Goal: Information Seeking & Learning: Check status

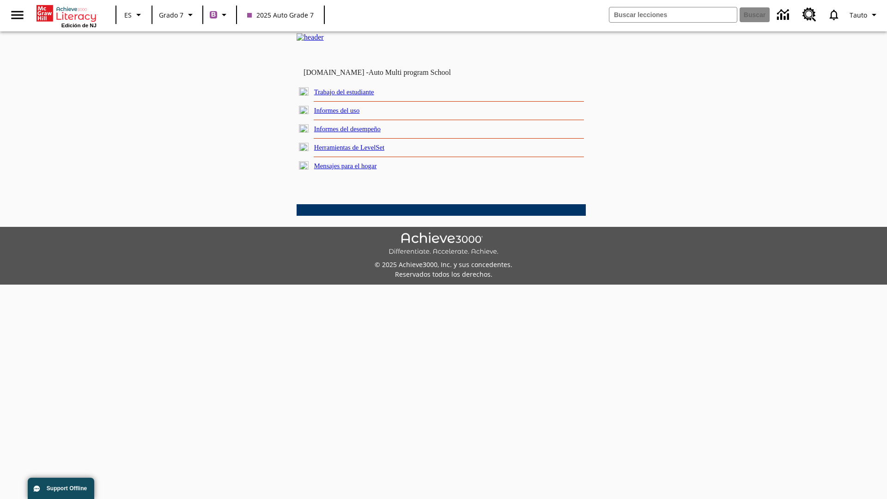
click at [360, 133] on link "Informes del desempeño" at bounding box center [347, 128] width 67 height 7
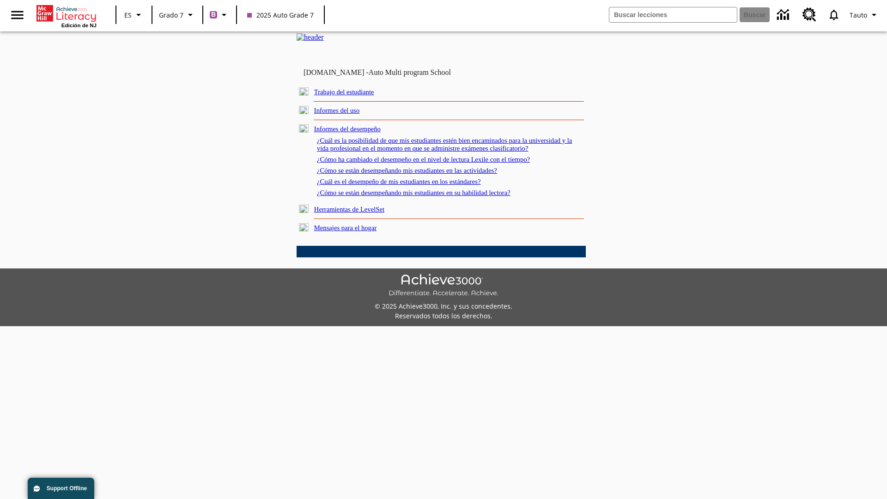
click at [430, 196] on link "¿Cómo se están desempeñando mis estudiantes en su habilidad lectora?" at bounding box center [414, 192] width 194 height 7
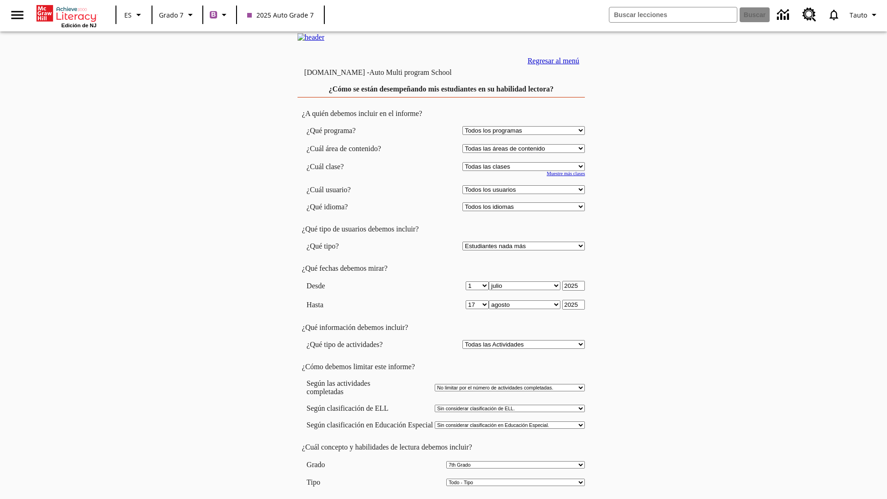
select select "2"
select select "2349292"
